Goal: Task Accomplishment & Management: Manage account settings

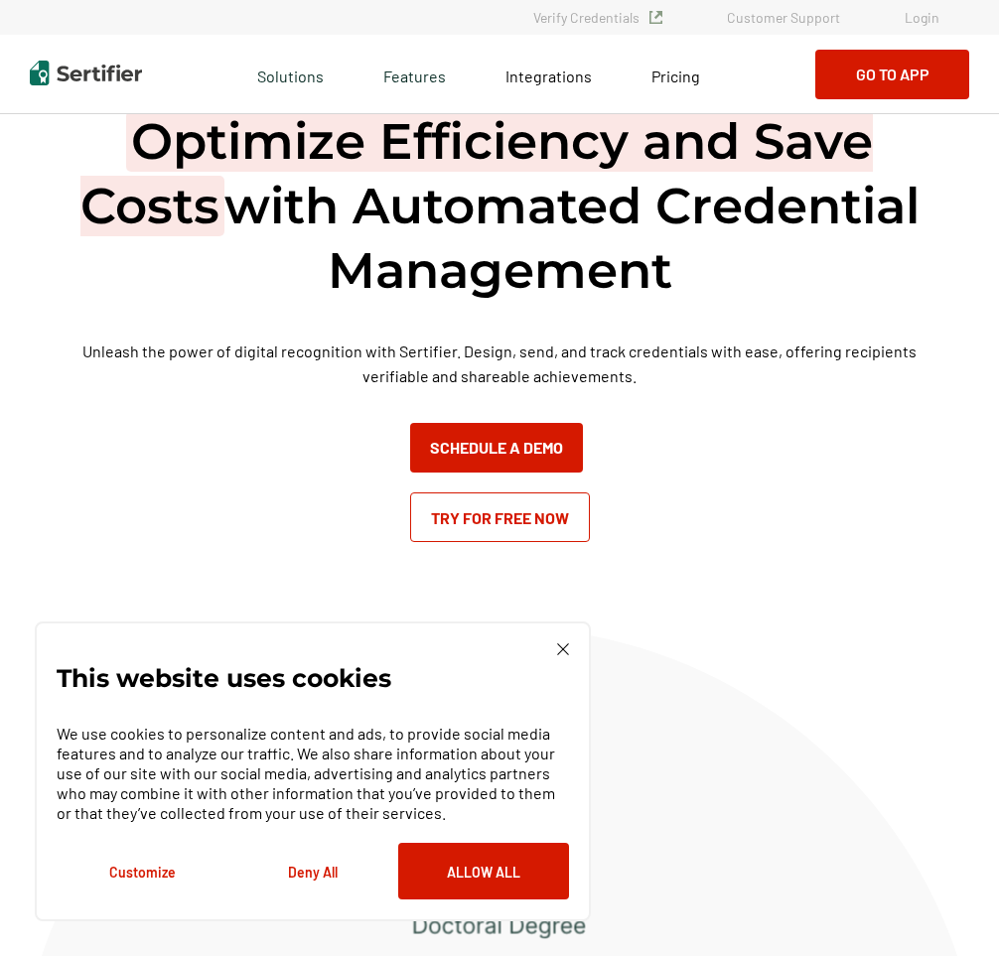
click at [923, 19] on link "Login" at bounding box center [922, 17] width 35 height 17
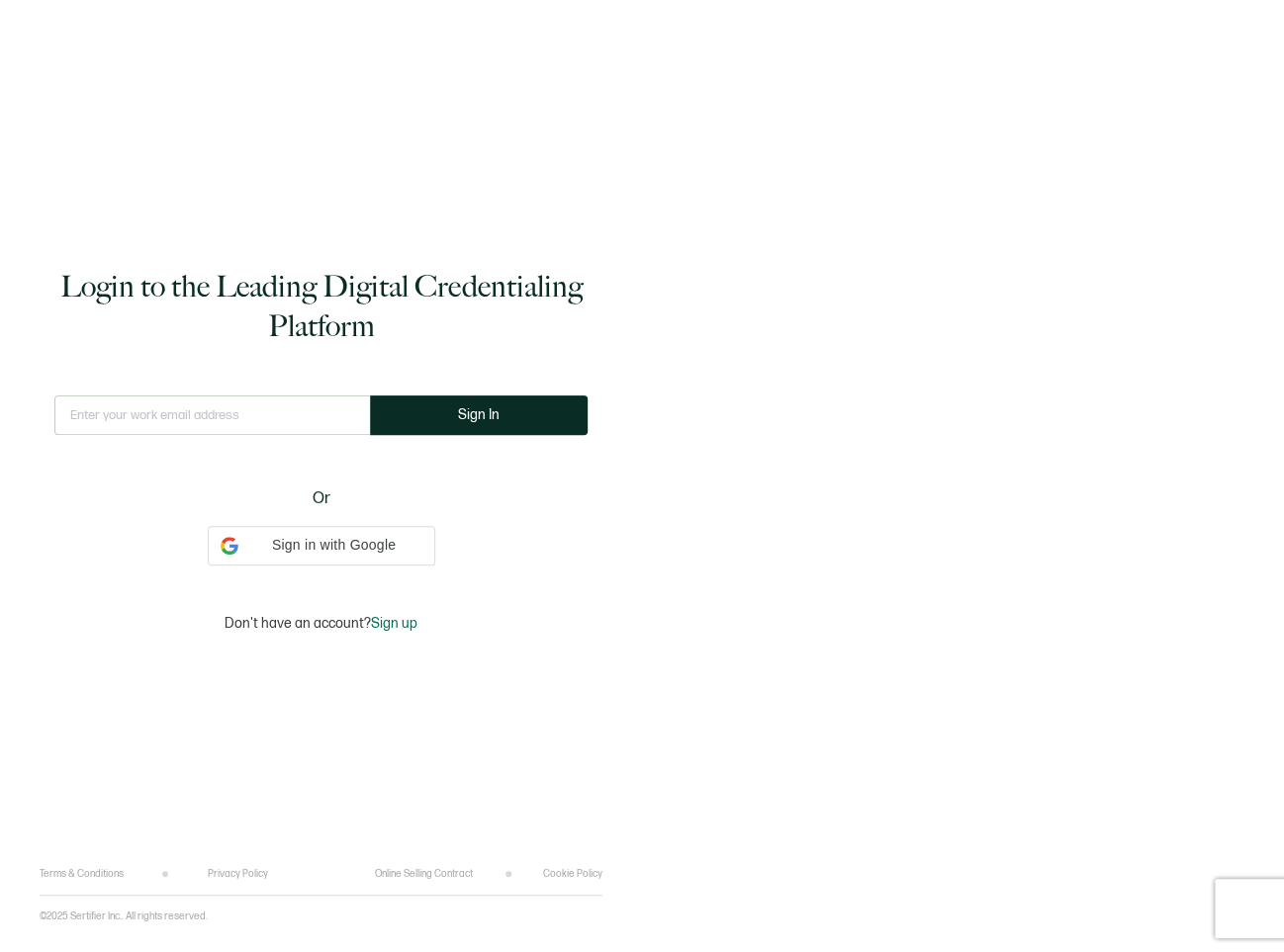
type input "hfryer@alta3.com"
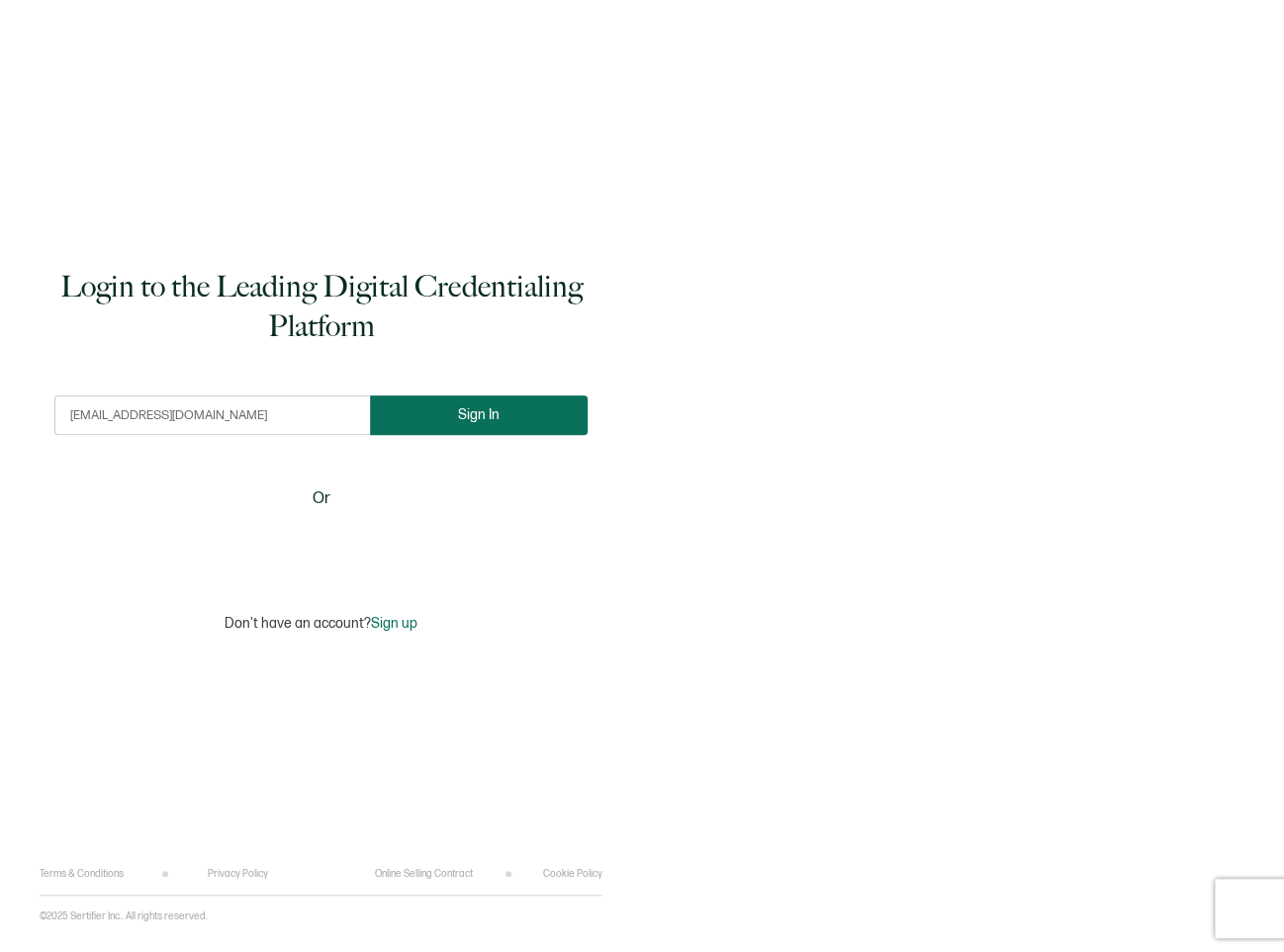
click at [516, 411] on button "Sign In" at bounding box center [478, 415] width 217 height 40
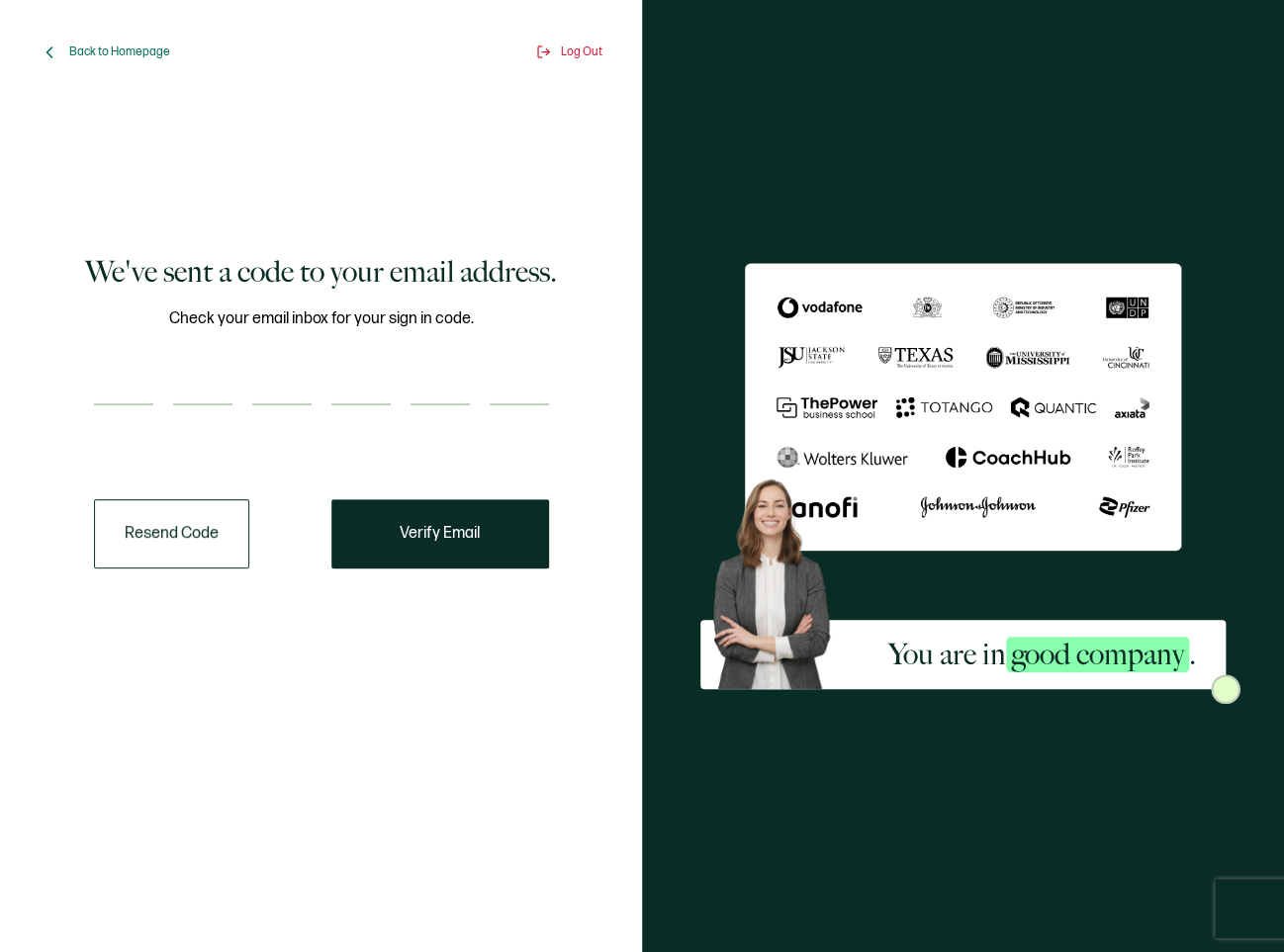
click at [123, 365] on input "number" at bounding box center [124, 385] width 60 height 40
paste input "7"
type input "7"
type input "6"
type input "2"
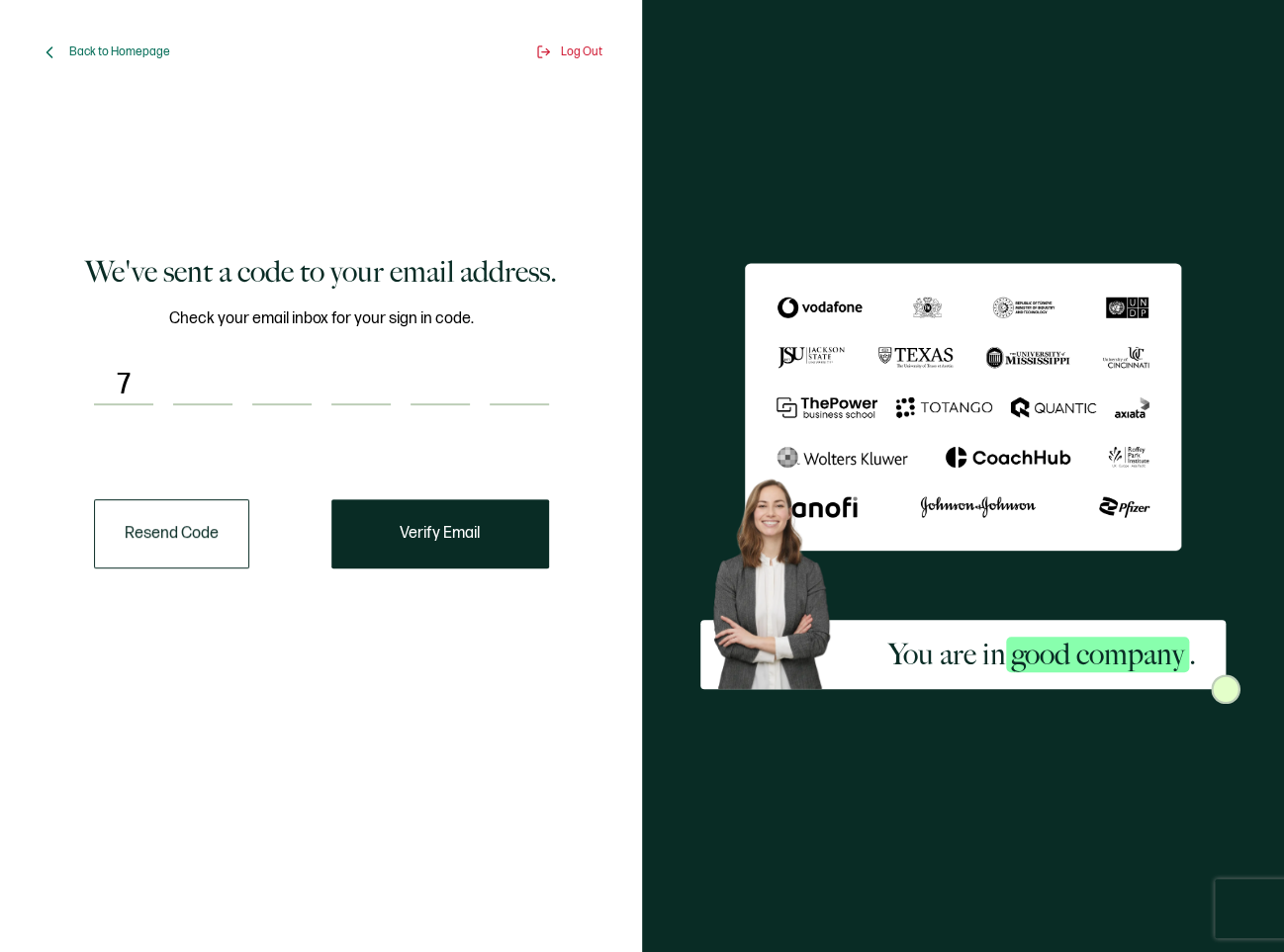
type input "2"
type input "5"
type input "4"
